Goal: Navigation & Orientation: Find specific page/section

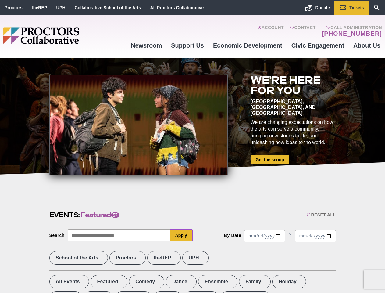
click at [192, 146] on div at bounding box center [138, 125] width 178 height 100
click at [321, 215] on div "Reset All" at bounding box center [321, 214] width 29 height 5
click at [181, 235] on button "Apply" at bounding box center [181, 235] width 23 height 12
